Goal: Task Accomplishment & Management: Manage account settings

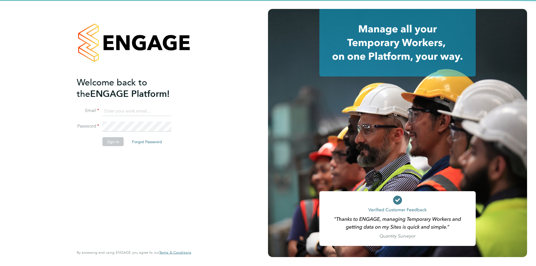
type input "anthony@bluewaterwales.com"
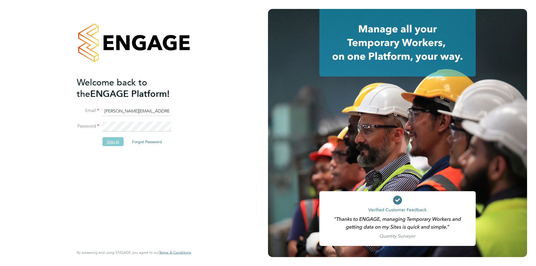
click at [121, 137] on button "Sign In" at bounding box center [113, 141] width 21 height 9
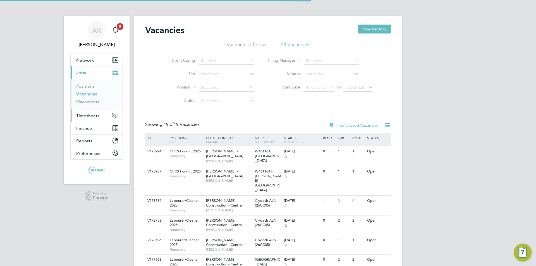
click at [91, 116] on span "Timesheets" at bounding box center [87, 115] width 23 height 5
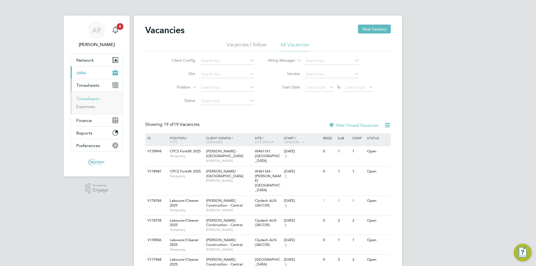
click at [94, 101] on link "Timesheets" at bounding box center [87, 98] width 23 height 5
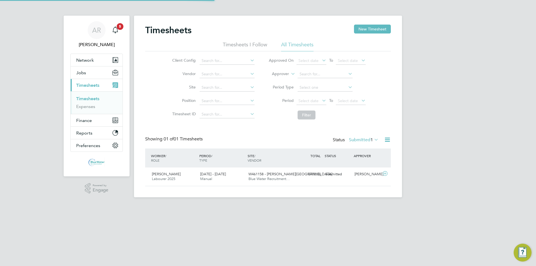
scroll to position [14, 49]
click at [298, 182] on div "Alan Waters Labourer 2025 23 - 29 Aug 2025 23 - 29 Aug 2025 Manual W461158 - Cr…" at bounding box center [268, 177] width 246 height 18
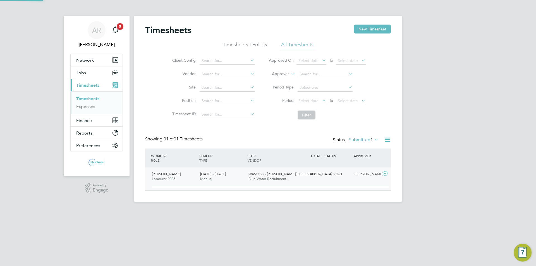
scroll to position [9, 54]
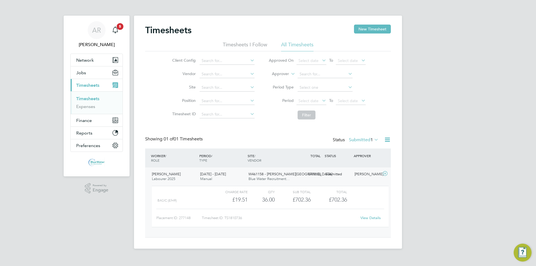
click at [368, 217] on link "View Details" at bounding box center [371, 218] width 20 height 5
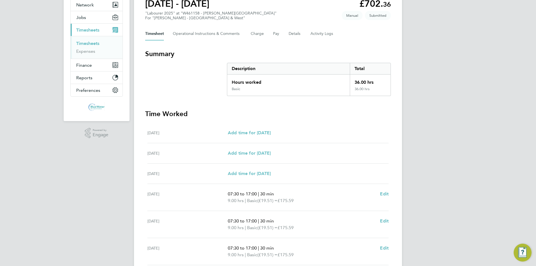
scroll to position [56, 0]
click at [316, 31] on Logs-tab "Activity Logs" at bounding box center [322, 33] width 23 height 13
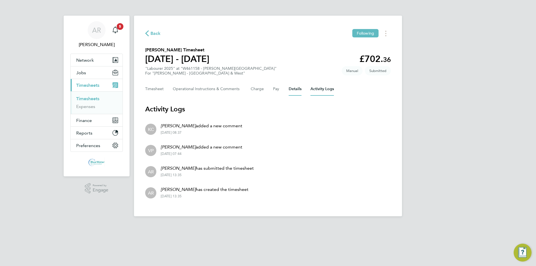
click at [294, 88] on button "Details" at bounding box center [295, 88] width 13 height 13
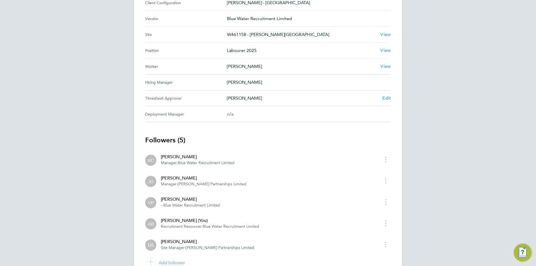
scroll to position [157, 0]
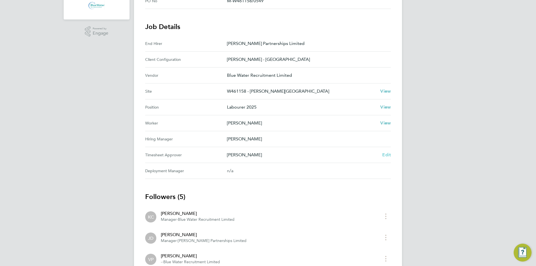
click at [389, 154] on span "Edit" at bounding box center [386, 154] width 9 height 5
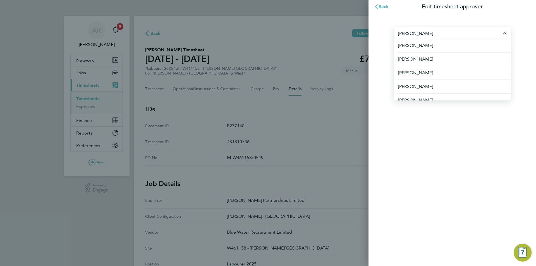
scroll to position [140, 0]
click at [427, 82] on li "[PERSON_NAME]" at bounding box center [452, 85] width 117 height 14
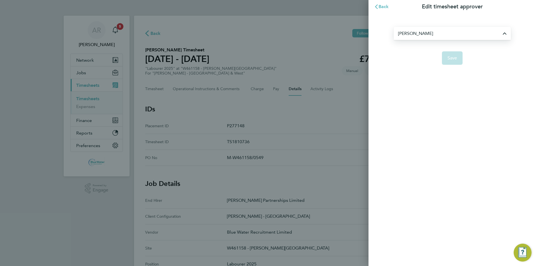
type input "[PERSON_NAME]"
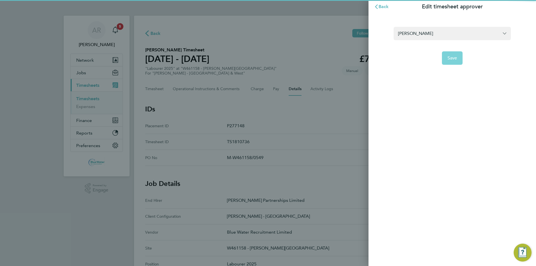
click at [454, 59] on span "Save" at bounding box center [453, 58] width 10 height 6
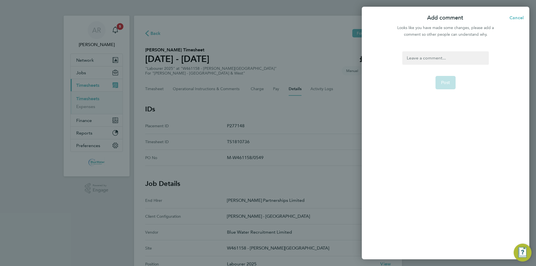
click at [454, 59] on div at bounding box center [446, 57] width 86 height 13
click at [450, 83] on span "Post" at bounding box center [445, 83] width 9 height 6
